Goal: Transaction & Acquisition: Purchase product/service

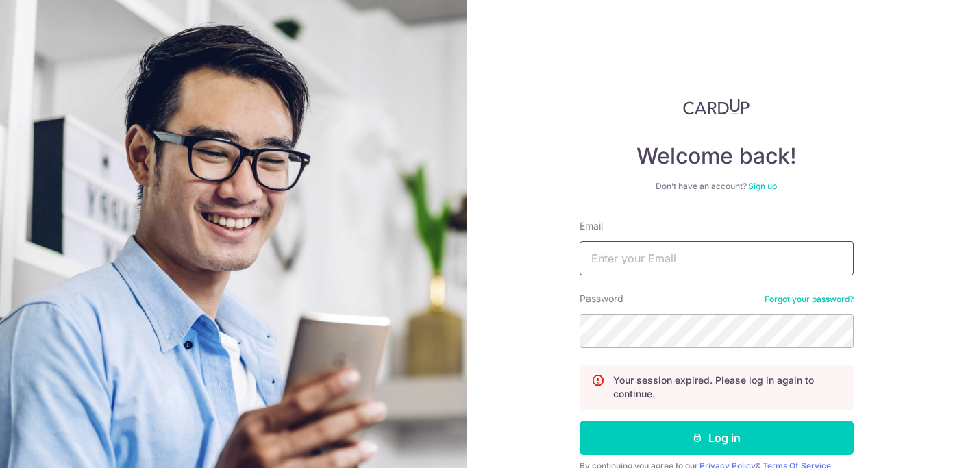
type input "kelvinbete@gmail.com"
click at [714, 438] on button "Log in" at bounding box center [716, 437] width 274 height 34
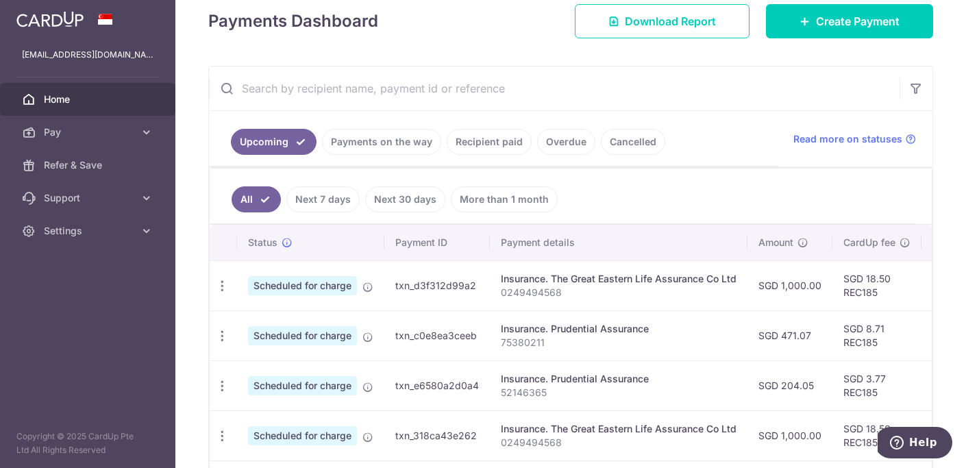
scroll to position [151, 0]
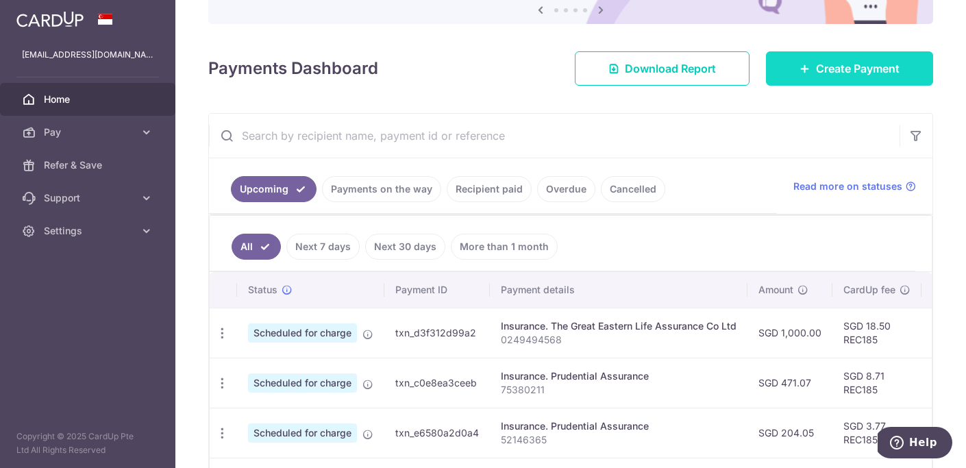
click at [817, 73] on span "Create Payment" at bounding box center [858, 68] width 84 height 16
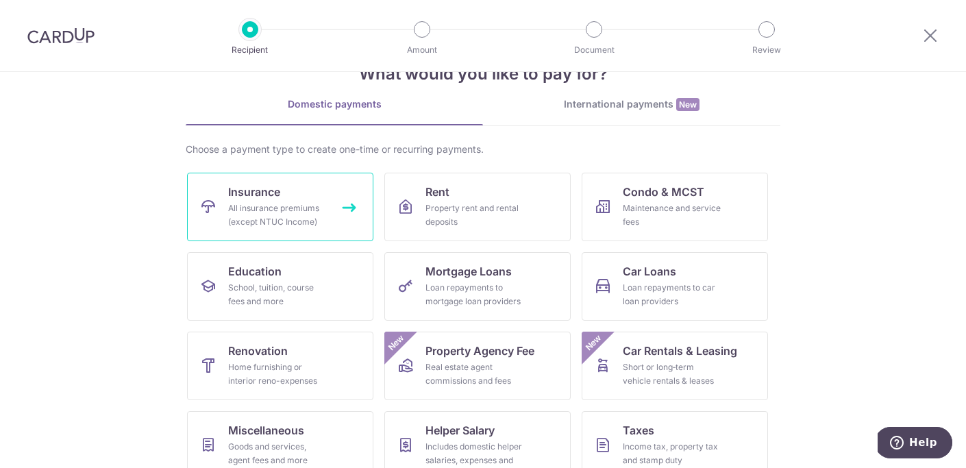
scroll to position [45, 0]
click at [301, 184] on link "Insurance All insurance premiums (except NTUC Income)" at bounding box center [280, 205] width 186 height 68
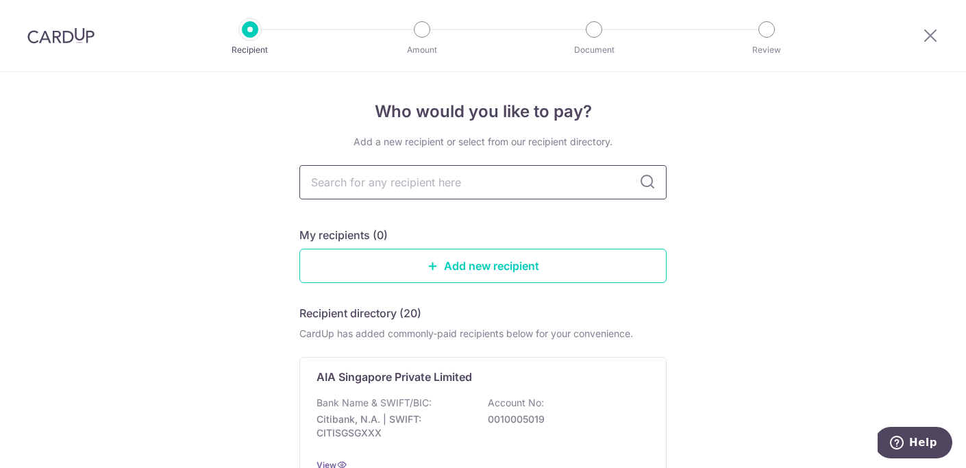
click at [332, 184] on input "text" at bounding box center [482, 182] width 367 height 34
type input "pruden"
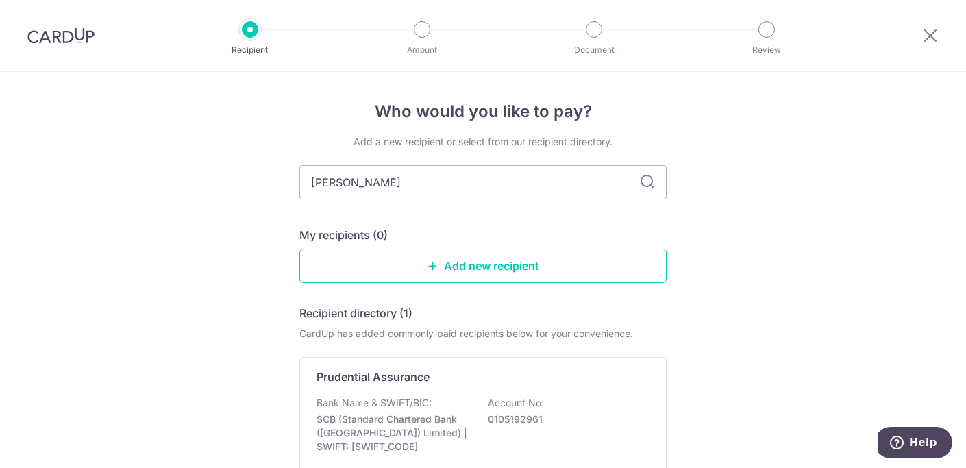
click at [651, 179] on icon at bounding box center [647, 182] width 16 height 16
click at [643, 183] on icon at bounding box center [647, 182] width 16 height 16
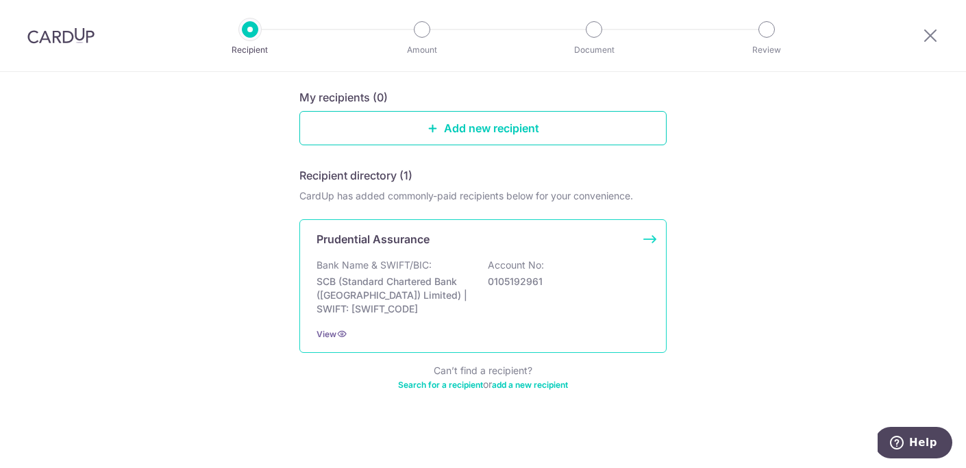
click at [559, 243] on div "Prudential Assurance" at bounding box center [474, 239] width 316 height 16
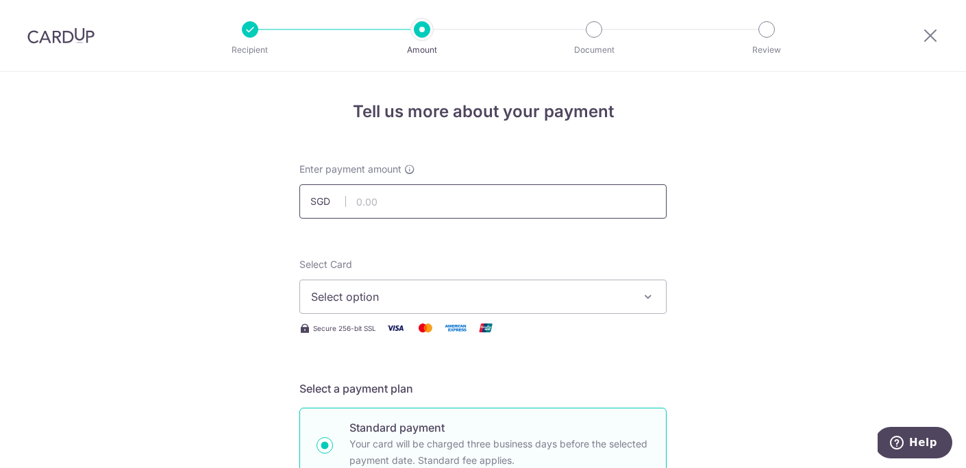
click at [431, 212] on input "text" at bounding box center [482, 201] width 367 height 34
type input "5"
type input "2,599.00"
click at [373, 291] on span "Select option" at bounding box center [470, 296] width 319 height 16
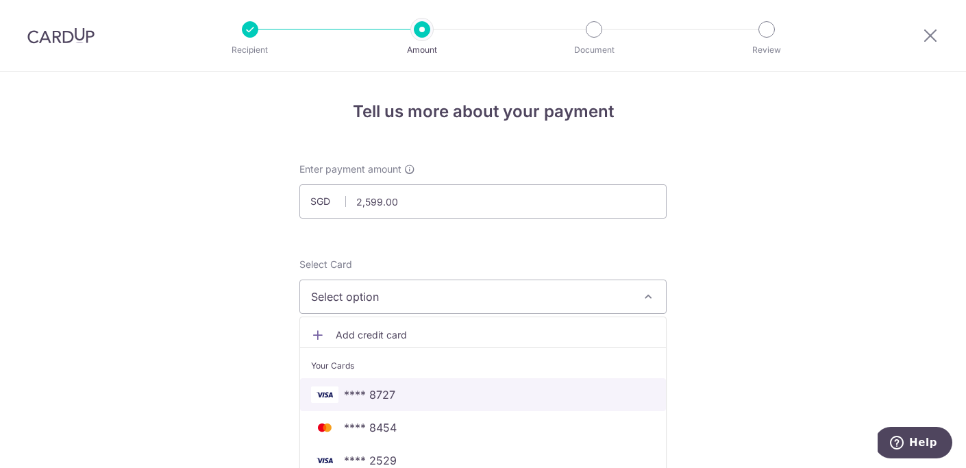
click at [370, 390] on span "**** 8727" at bounding box center [369, 394] width 51 height 16
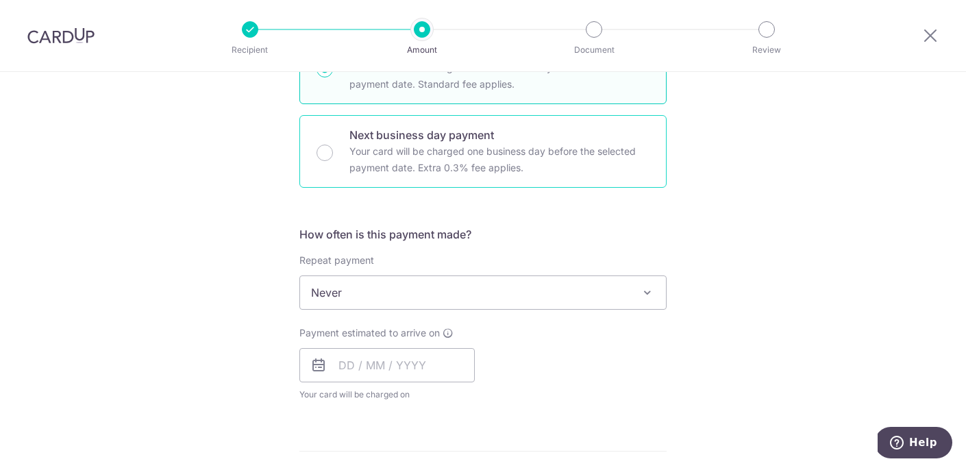
scroll to position [403, 0]
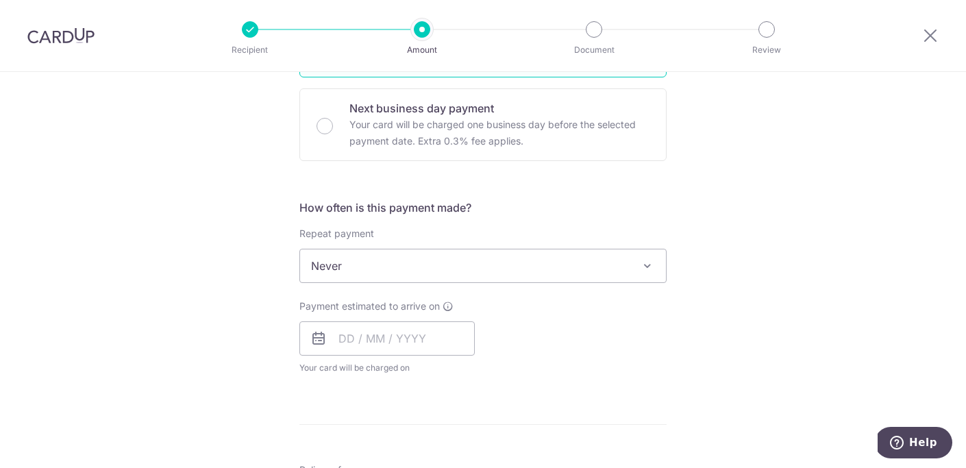
click at [376, 262] on span "Never" at bounding box center [483, 265] width 366 height 33
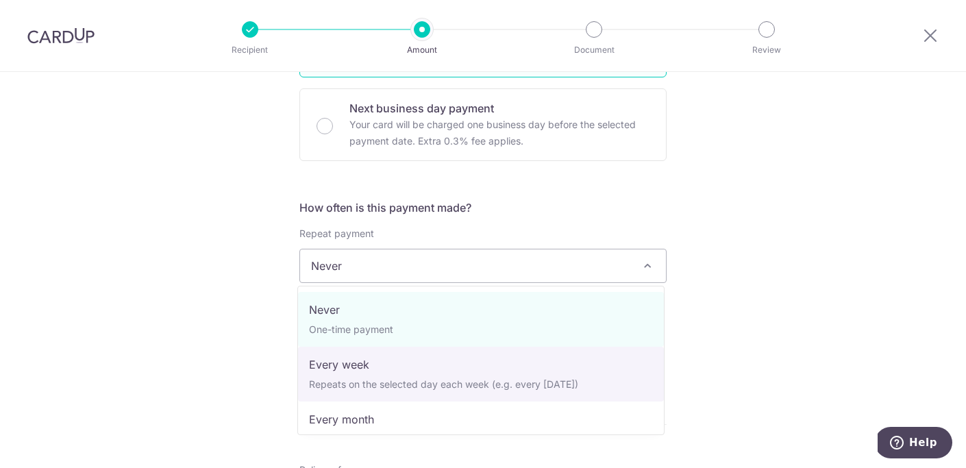
select select "2"
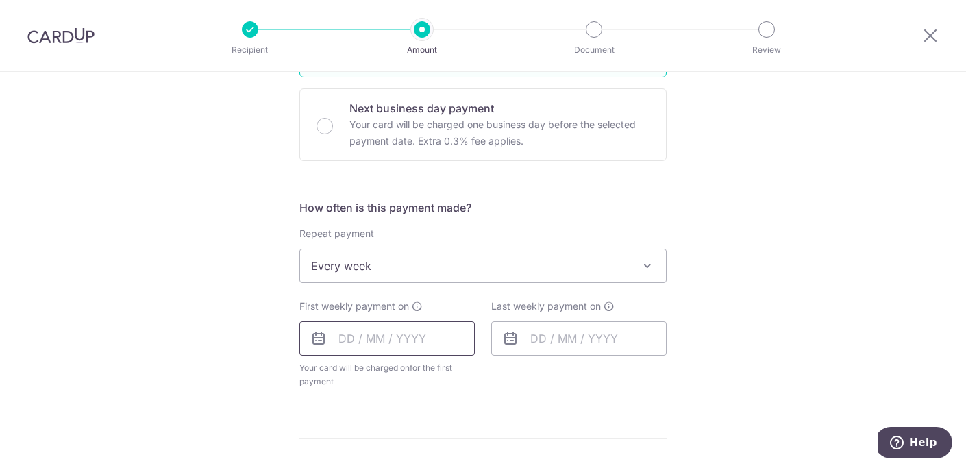
click at [373, 348] on input "text" at bounding box center [386, 338] width 175 height 34
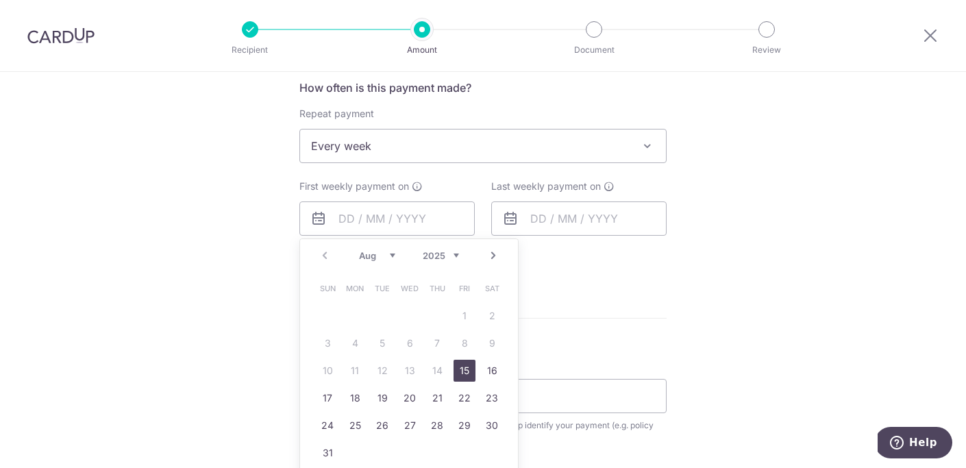
click at [463, 373] on link "15" at bounding box center [464, 371] width 22 height 22
type input "15/08/2025"
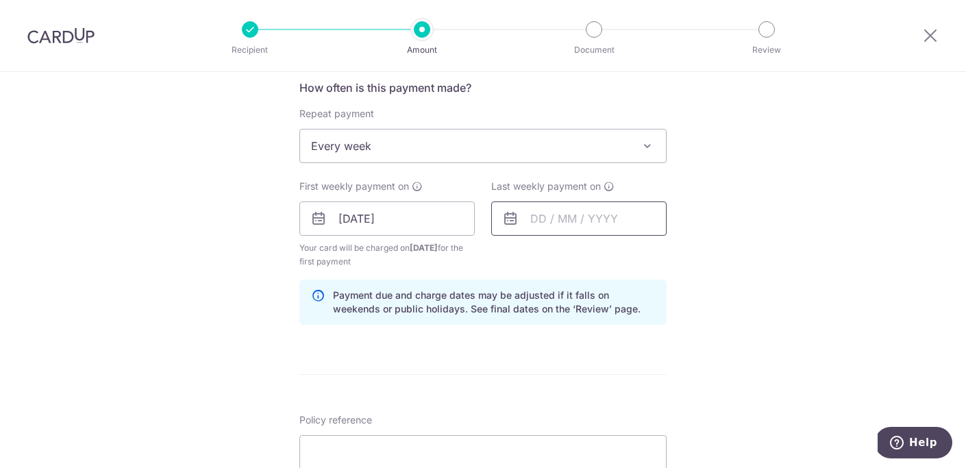
click at [555, 223] on input "text" at bounding box center [578, 218] width 175 height 34
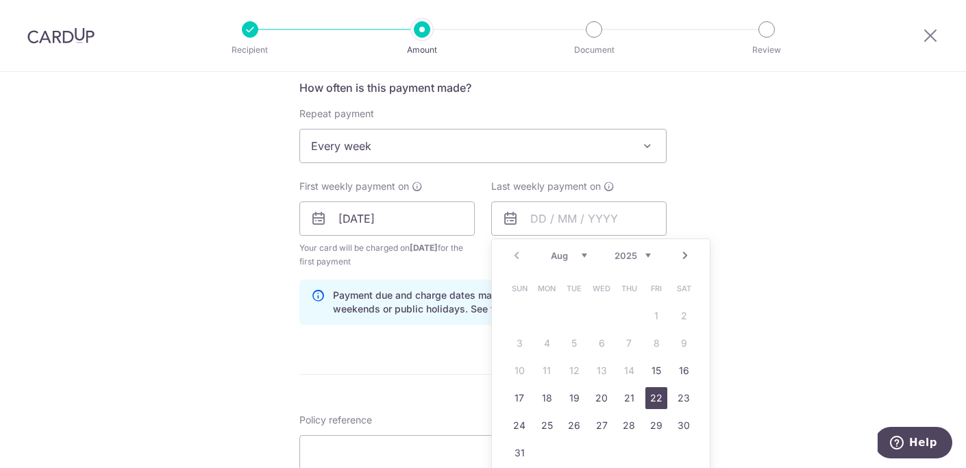
click at [660, 402] on link "22" at bounding box center [656, 398] width 22 height 22
type input "22/08/2025"
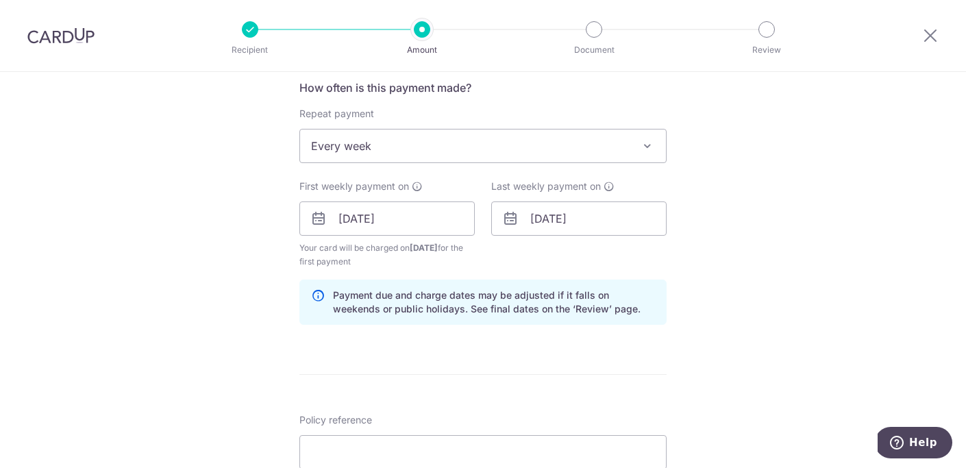
click at [698, 335] on div "Tell us more about your payment Enter payment amount SGD 2,599.00 2599.00 Selec…" at bounding box center [483, 203] width 966 height 1309
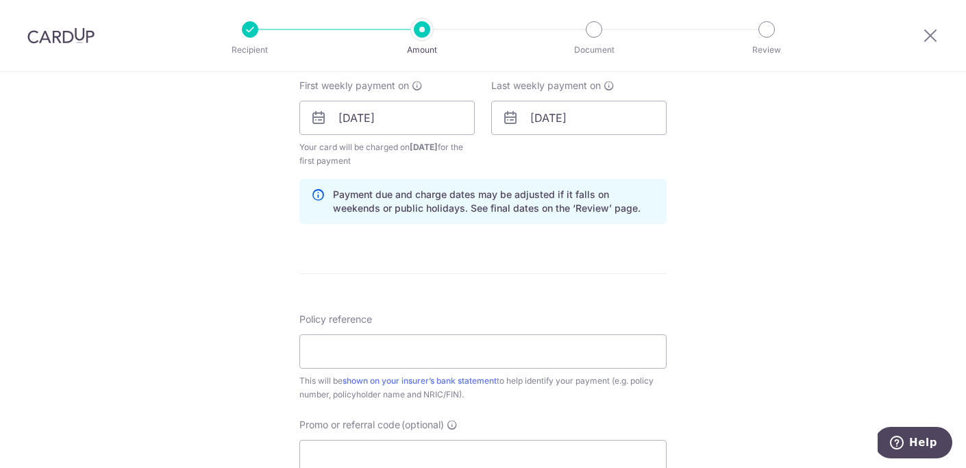
scroll to position [626, 0]
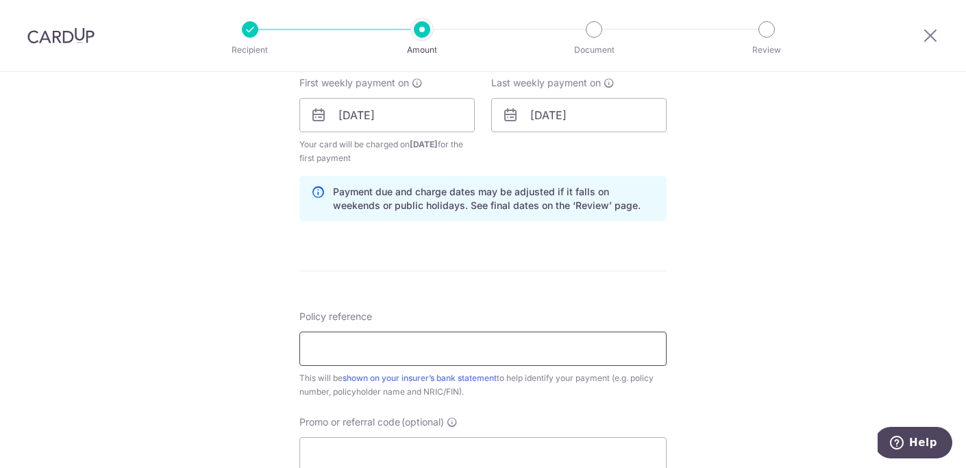
click at [440, 344] on input "Policy reference" at bounding box center [482, 348] width 367 height 34
type input "75379379"
click at [594, 291] on form "Enter payment amount SGD 2,599.00 2599.00 Select Card **** 8727 Add credit card…" at bounding box center [482, 113] width 367 height 1154
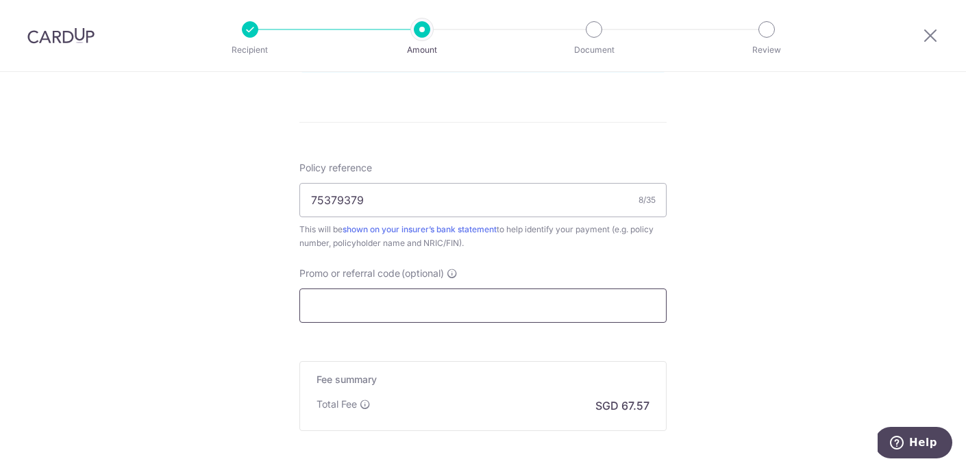
click at [553, 299] on input "Promo or referral code (optional)" at bounding box center [482, 305] width 367 height 34
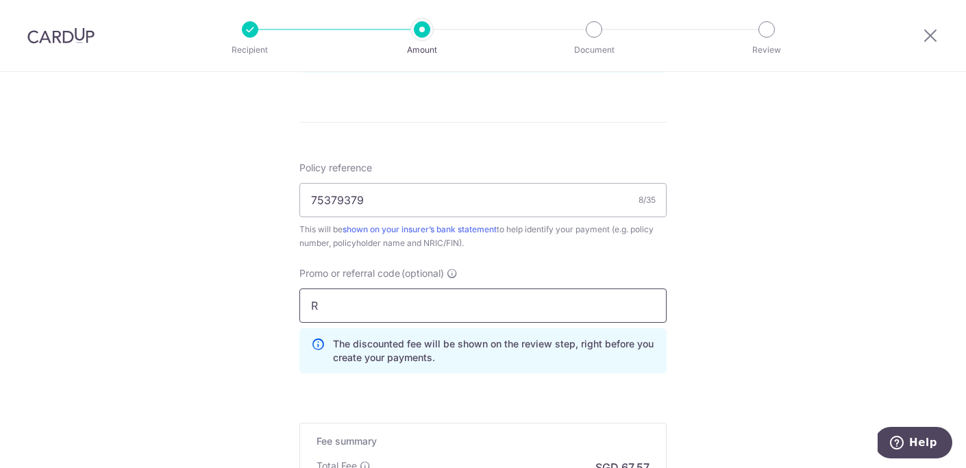
type input "REC185"
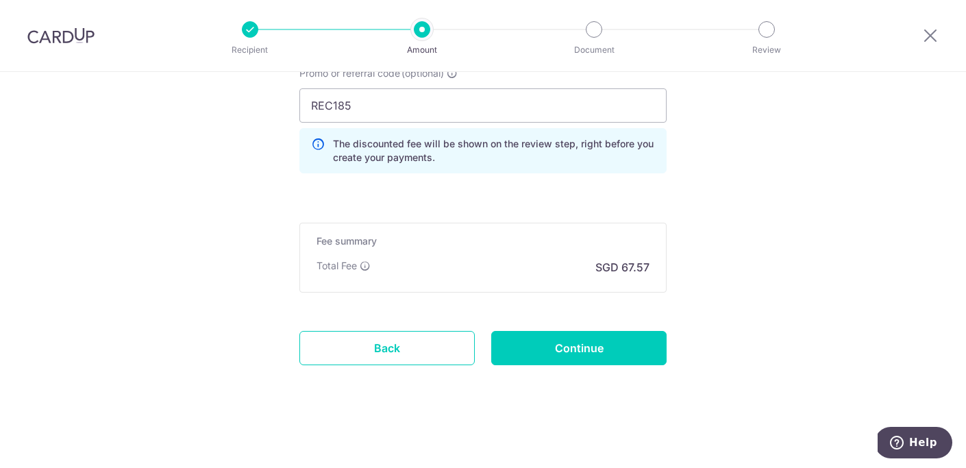
scroll to position [975, 0]
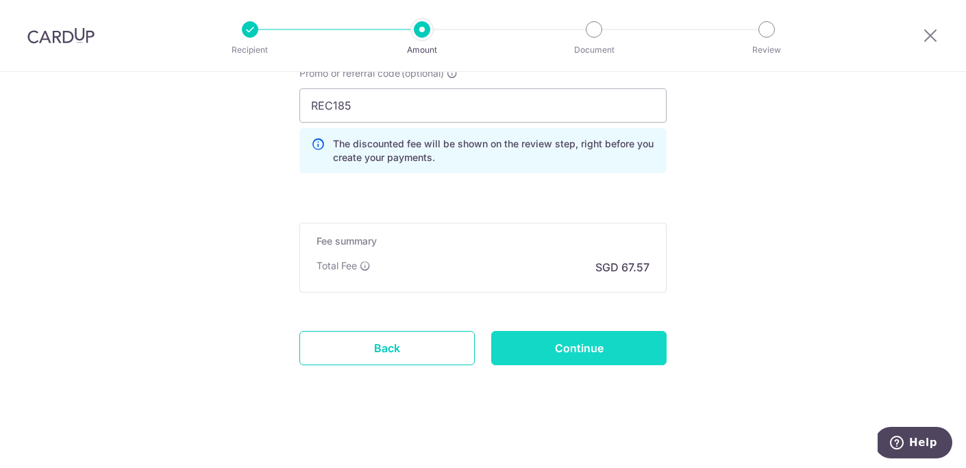
click at [594, 353] on input "Continue" at bounding box center [578, 348] width 175 height 34
type input "Create Schedule"
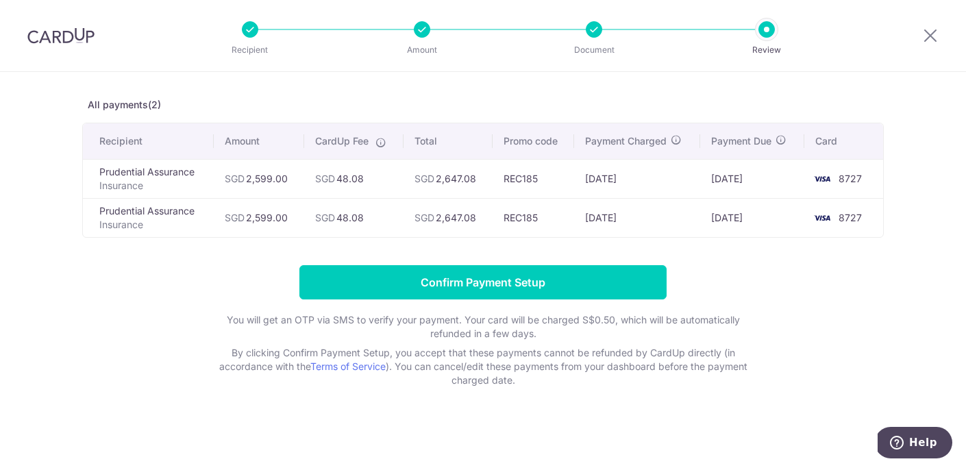
scroll to position [53, 0]
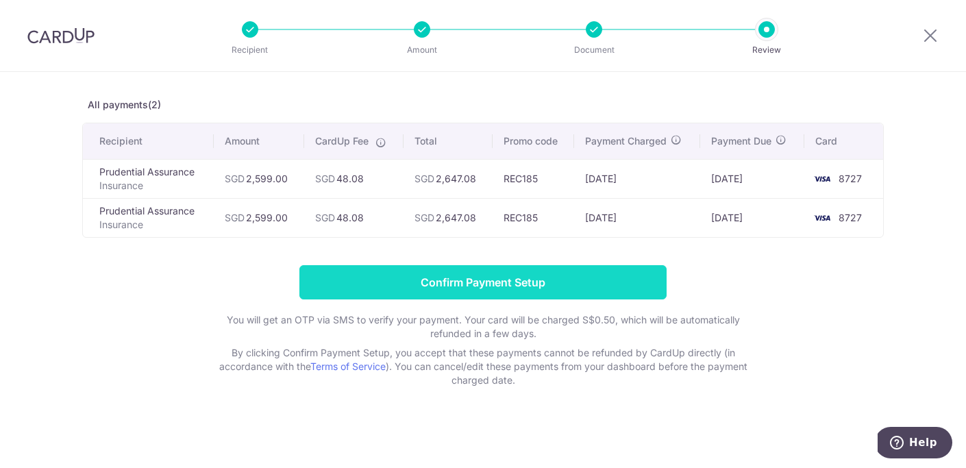
click at [537, 285] on input "Confirm Payment Setup" at bounding box center [482, 282] width 367 height 34
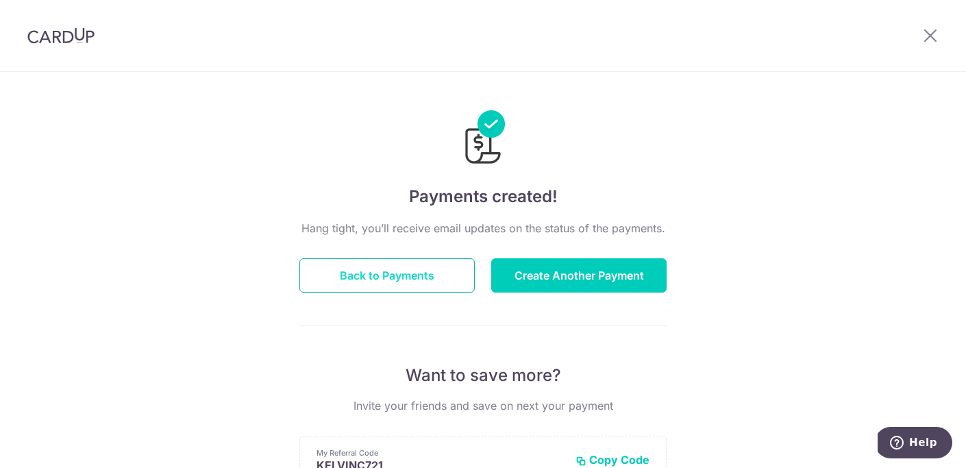
click at [423, 273] on button "Back to Payments" at bounding box center [386, 275] width 175 height 34
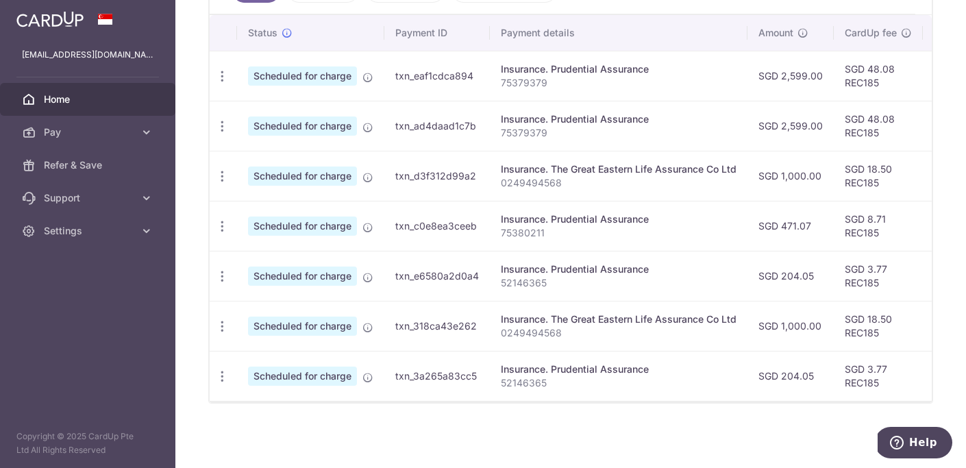
scroll to position [412, 0]
